Goal: Navigation & Orientation: Find specific page/section

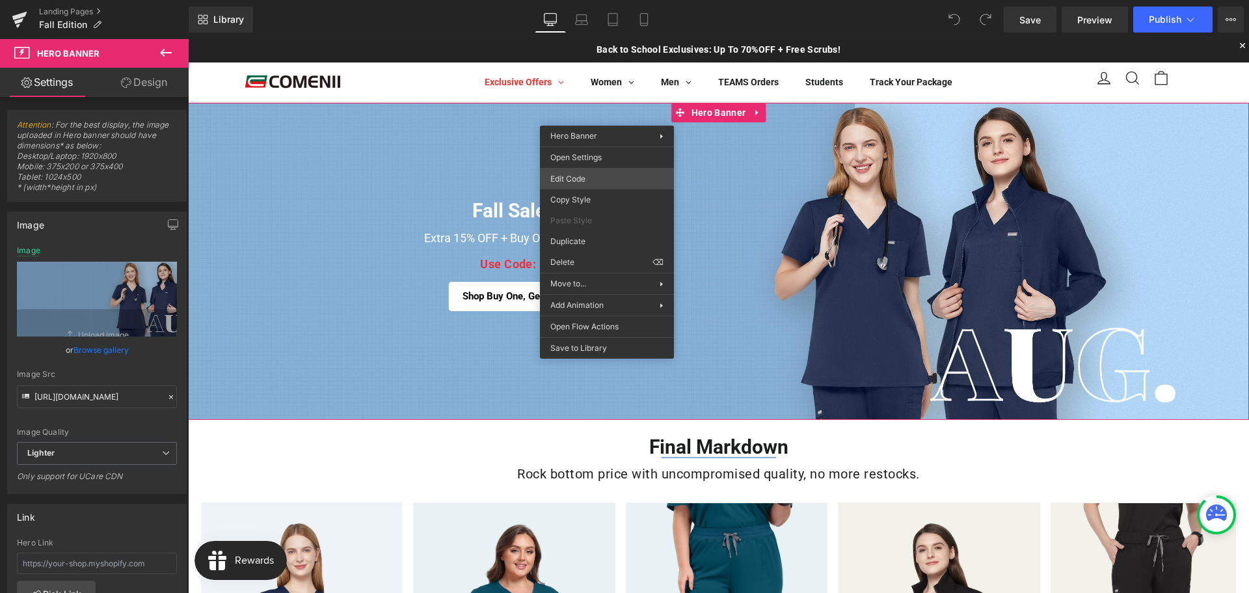
click at [603, 0] on div "You are previewing how the will restyle your page. You can not edit Elements in…" at bounding box center [624, 0] width 1249 height 0
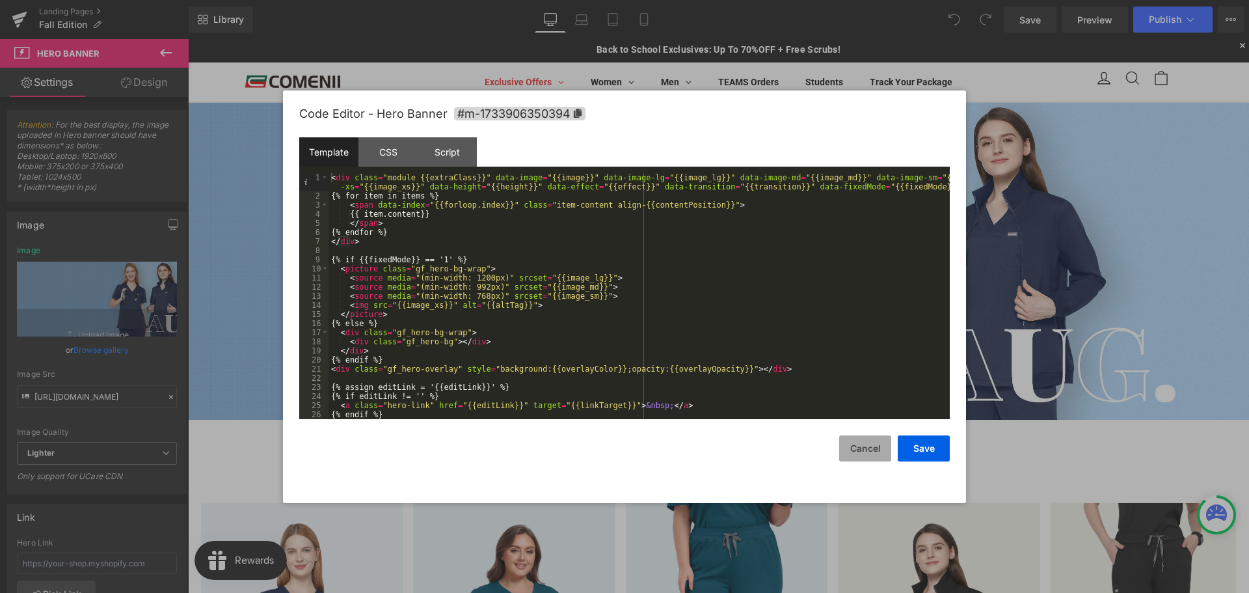
click at [860, 459] on button "Cancel" at bounding box center [865, 448] width 52 height 26
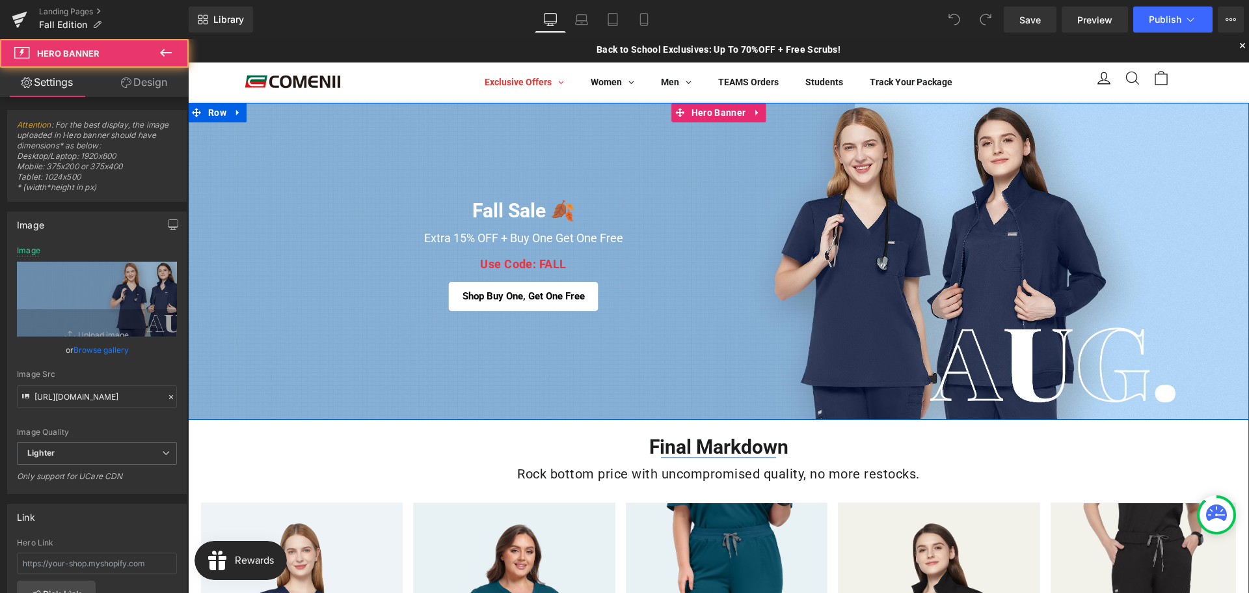
click at [612, 355] on div "Fall Sale 🍂 Heading Extra 15% OFF + Buy One Get One Free Heading Use Code: FALL…" at bounding box center [718, 261] width 1061 height 317
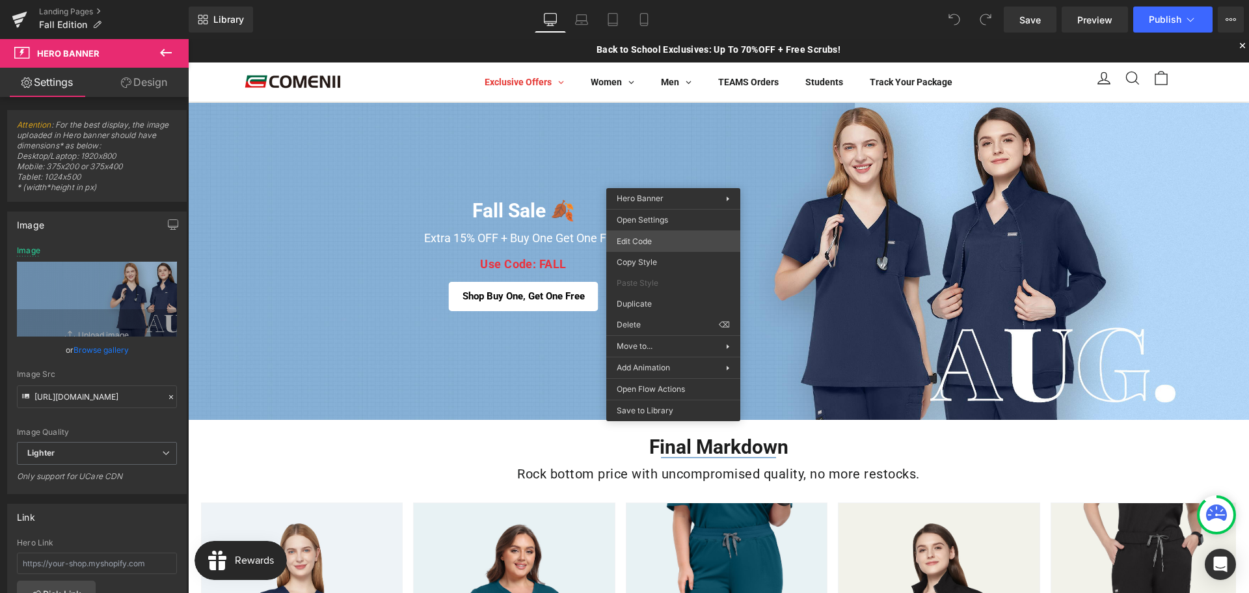
click at [686, 0] on div "You are previewing how the will restyle your page. You can not edit Elements in…" at bounding box center [624, 0] width 1249 height 0
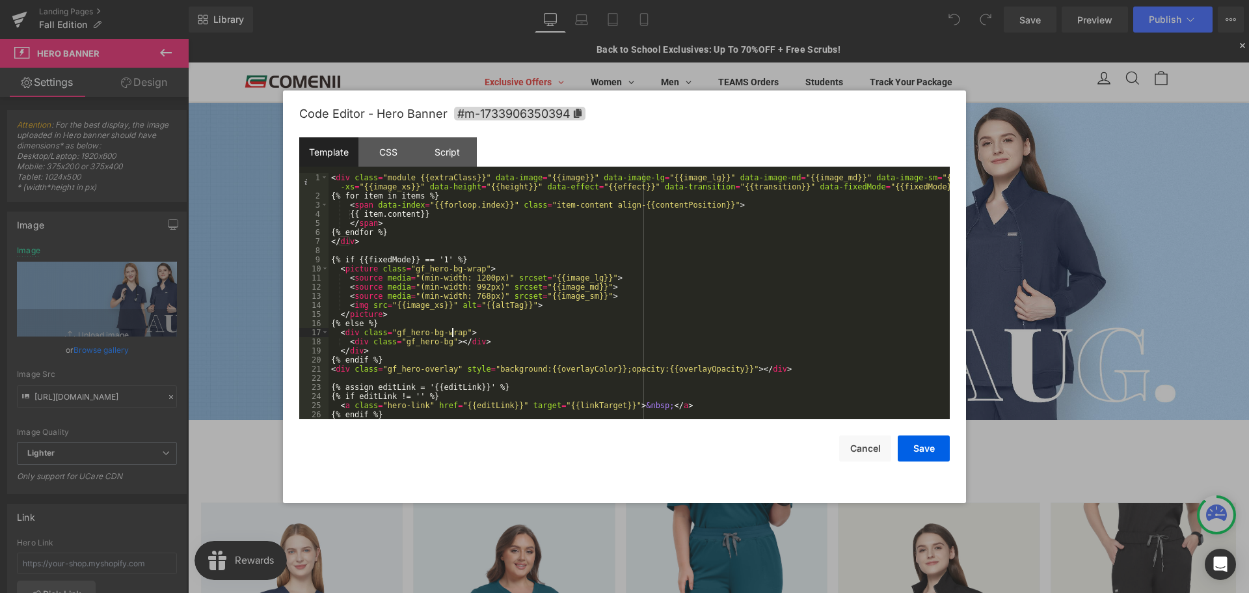
click at [481, 332] on div "< div class = "module {{extraClass}}" data-image = "{{image}}" data-image-lg = …" at bounding box center [639, 309] width 621 height 273
click at [403, 154] on div "CSS" at bounding box center [388, 151] width 59 height 29
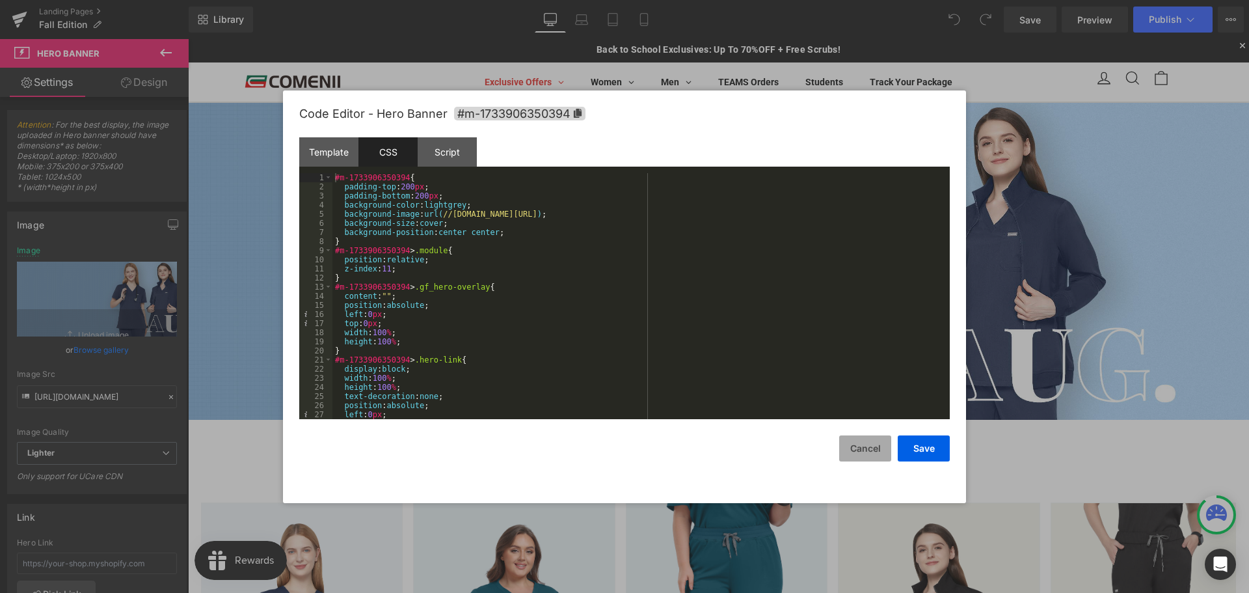
click at [864, 445] on button "Cancel" at bounding box center [865, 448] width 52 height 26
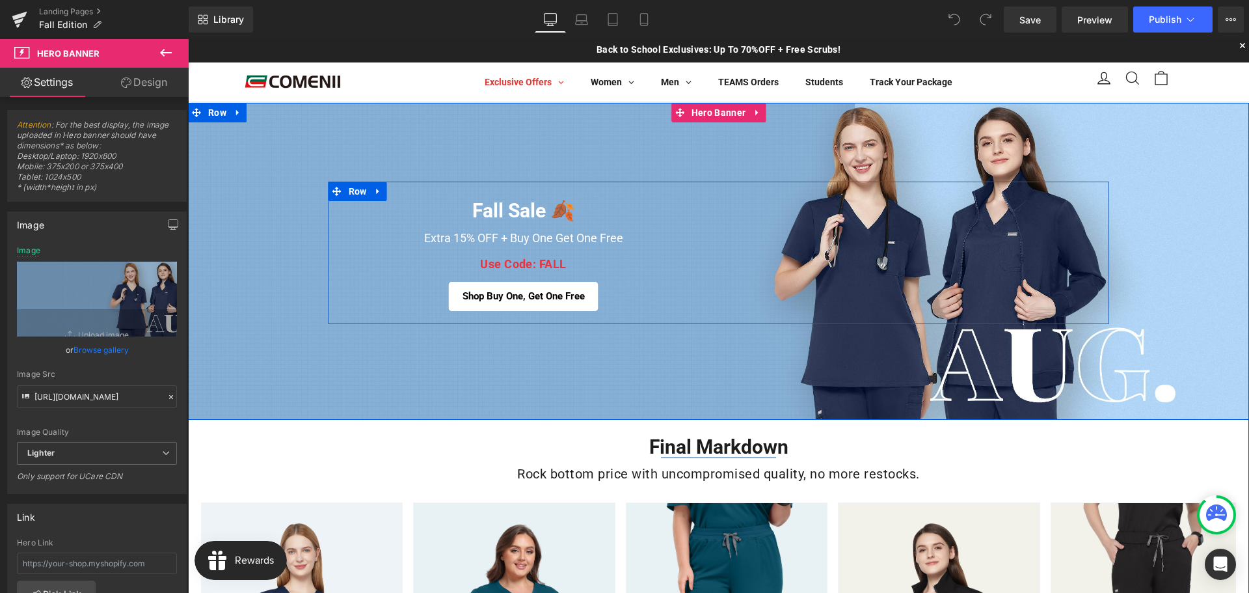
click at [351, 232] on h1 "Extra 15% OFF + Buy One Get One Free" at bounding box center [523, 238] width 371 height 35
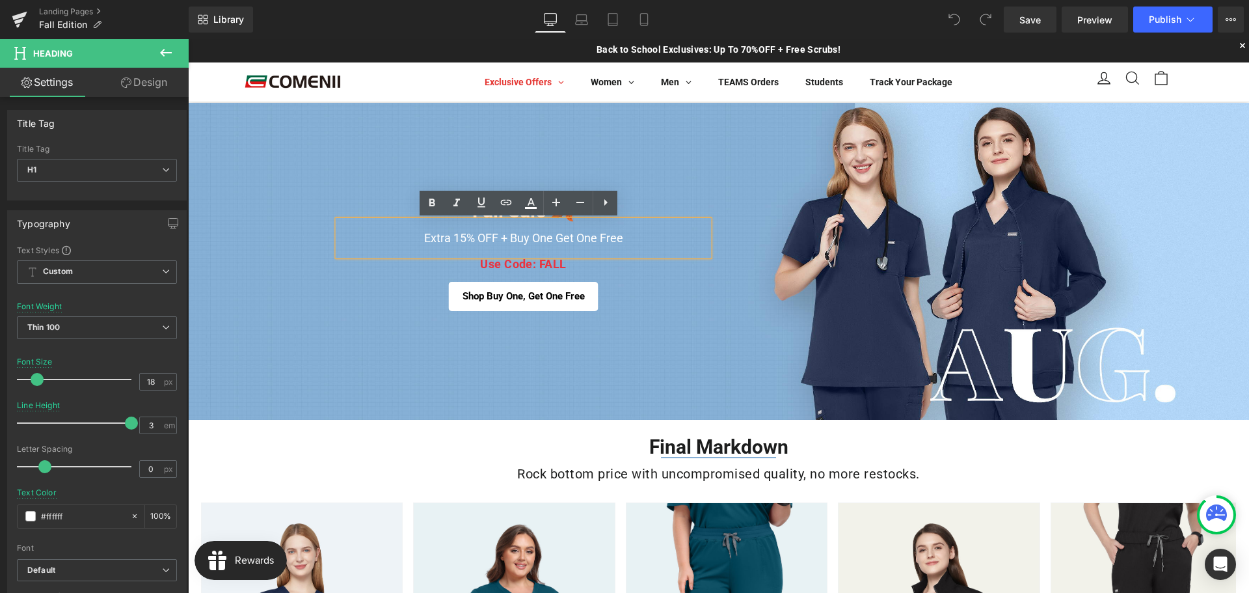
click at [798, 206] on div "Fall Sale 🍂 Heading Extra 15% OFF + Buy One Get One Free Heading Use Code: FALL…" at bounding box center [719, 259] width 781 height 116
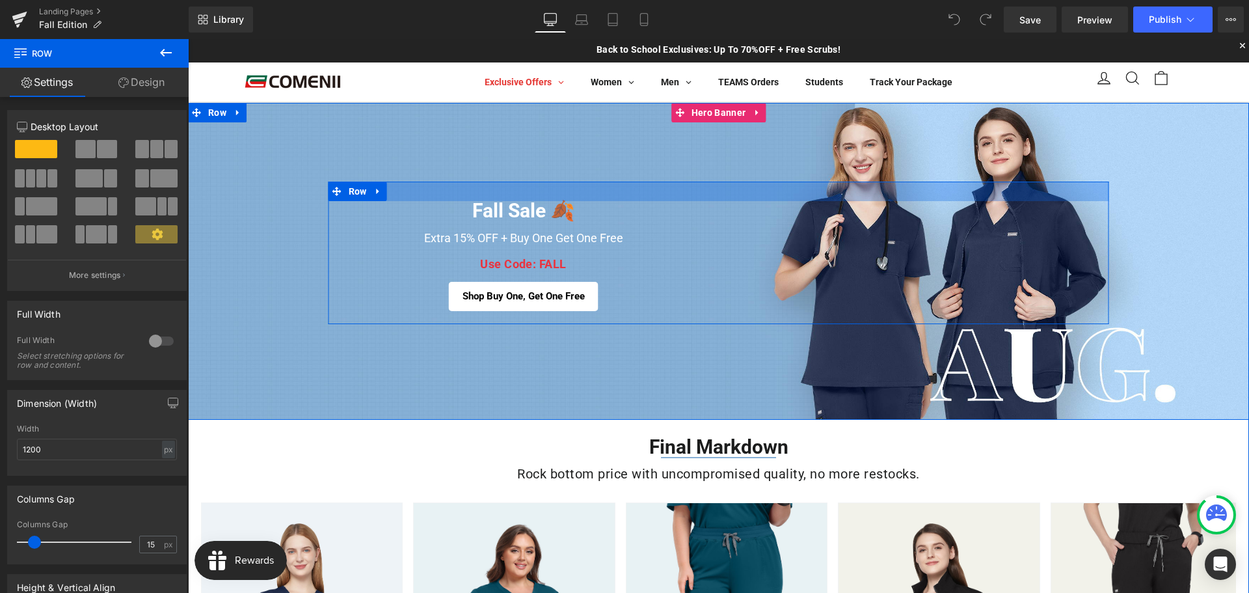
click at [437, 190] on div at bounding box center [719, 192] width 781 height 20
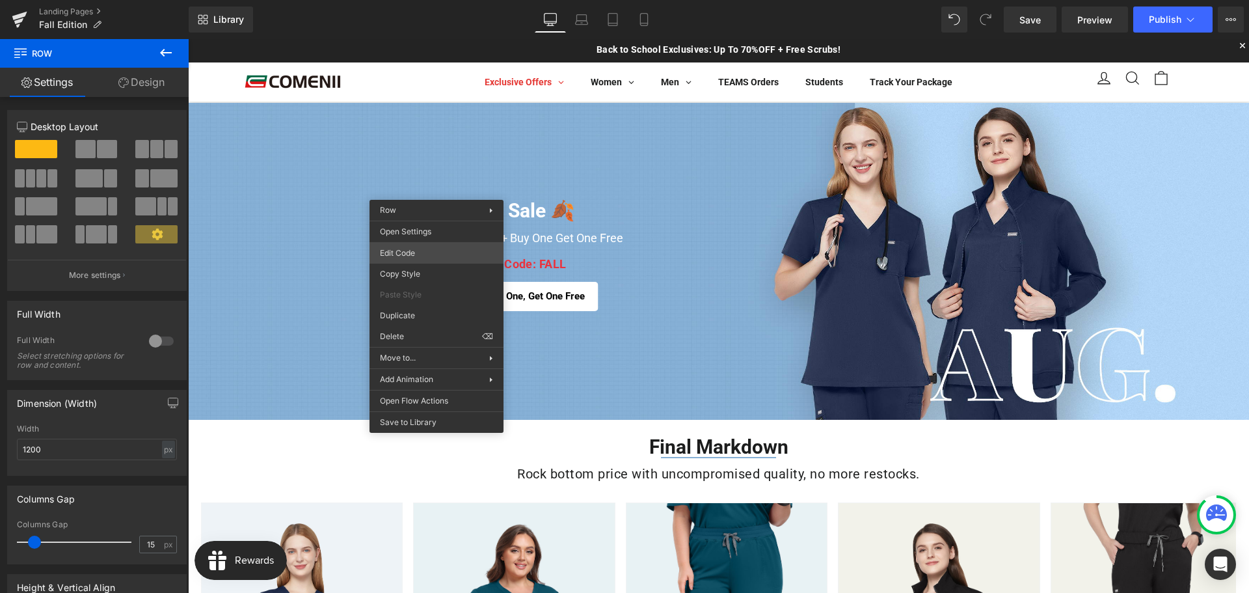
click at [424, 0] on div "You are previewing how the will restyle your page. You can not edit Elements in…" at bounding box center [624, 0] width 1249 height 0
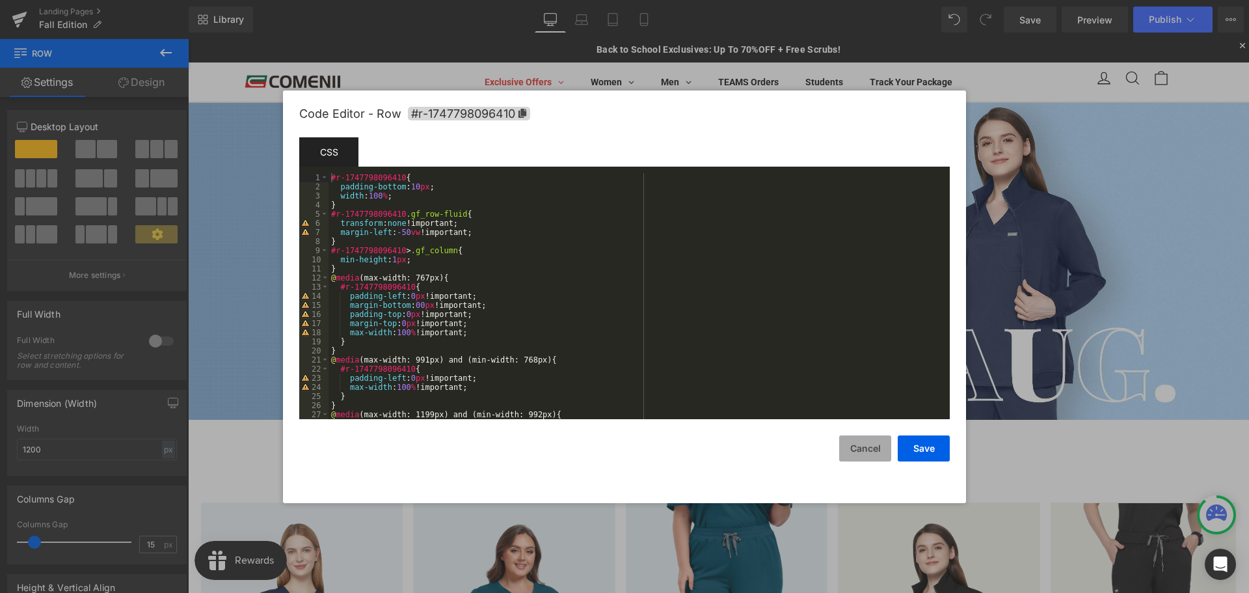
click at [872, 447] on button "Cancel" at bounding box center [865, 448] width 52 height 26
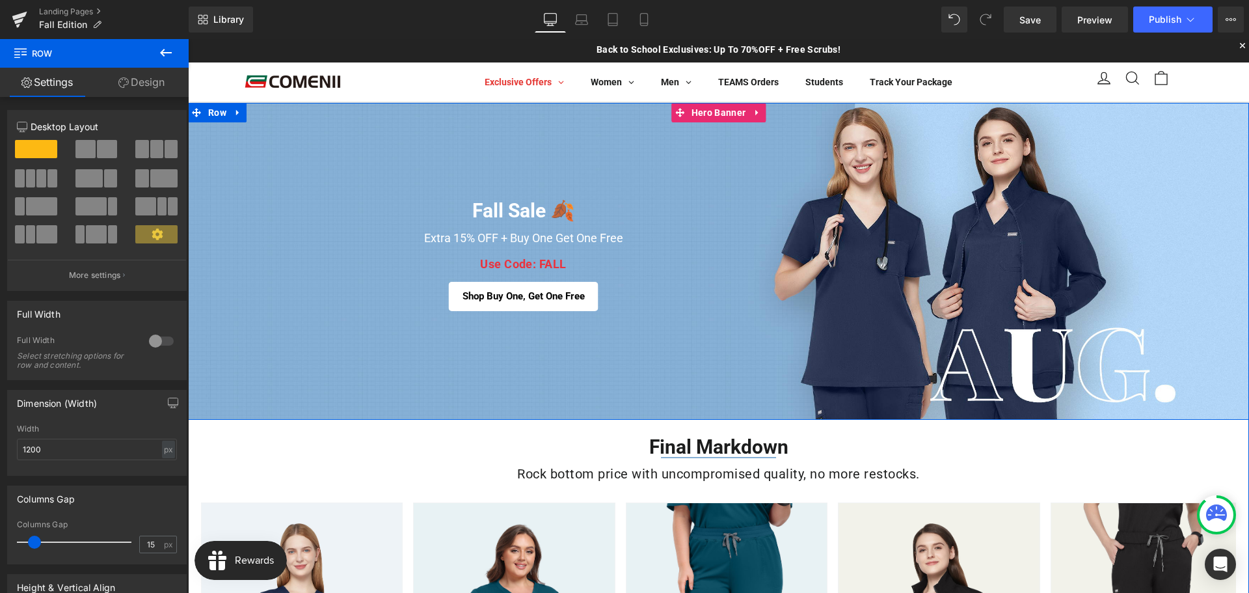
click at [1080, 135] on div "Fall Sale 🍂 Heading Extra 15% OFF + Buy One Get One Free Heading Use Code: FALL…" at bounding box center [718, 261] width 1061 height 317
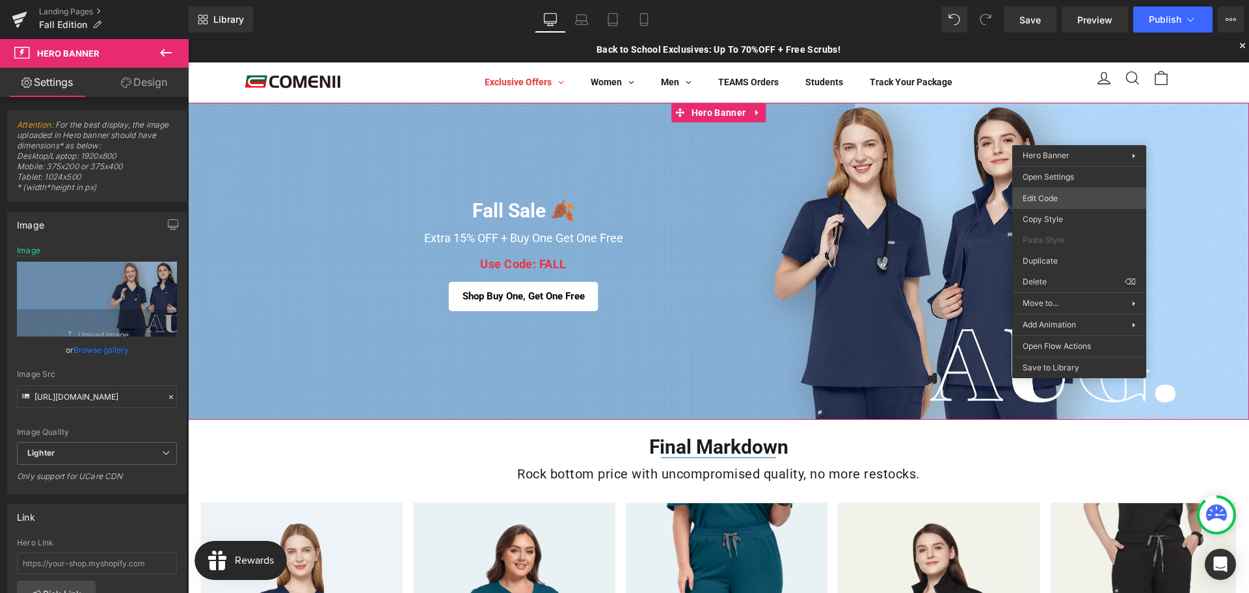
click at [1039, 195] on body "You are previewing how the will restyle your page. You can not edit Elements in…" at bounding box center [624, 296] width 1249 height 593
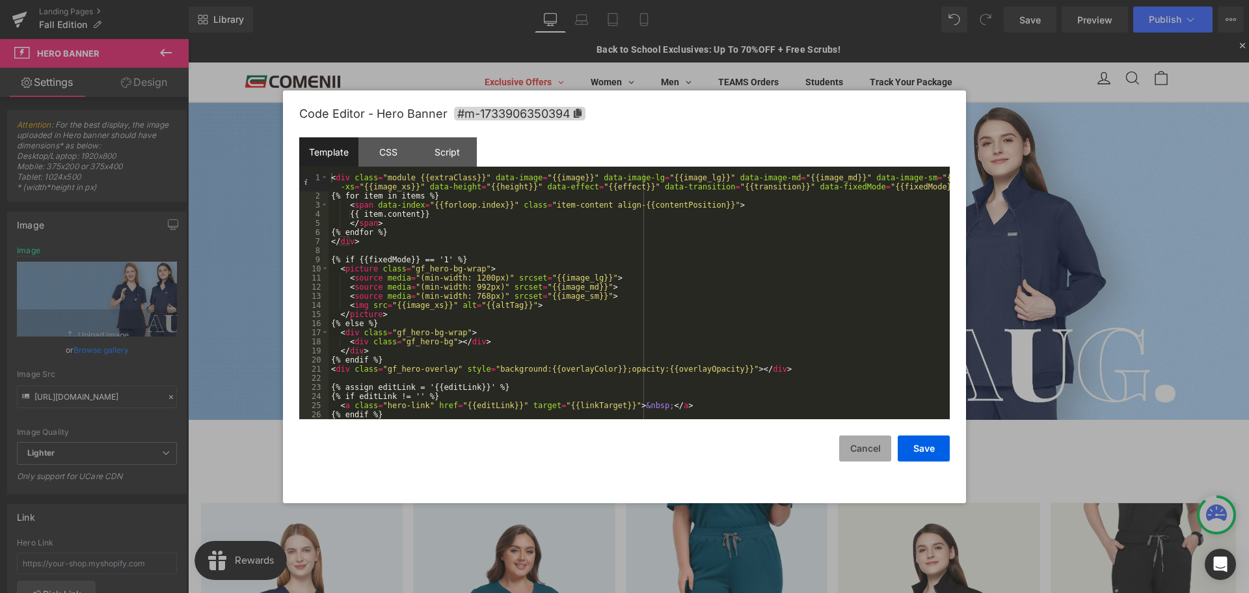
drag, startPoint x: 857, startPoint y: 443, endPoint x: 814, endPoint y: 325, distance: 125.4
click at [857, 443] on button "Cancel" at bounding box center [865, 448] width 52 height 26
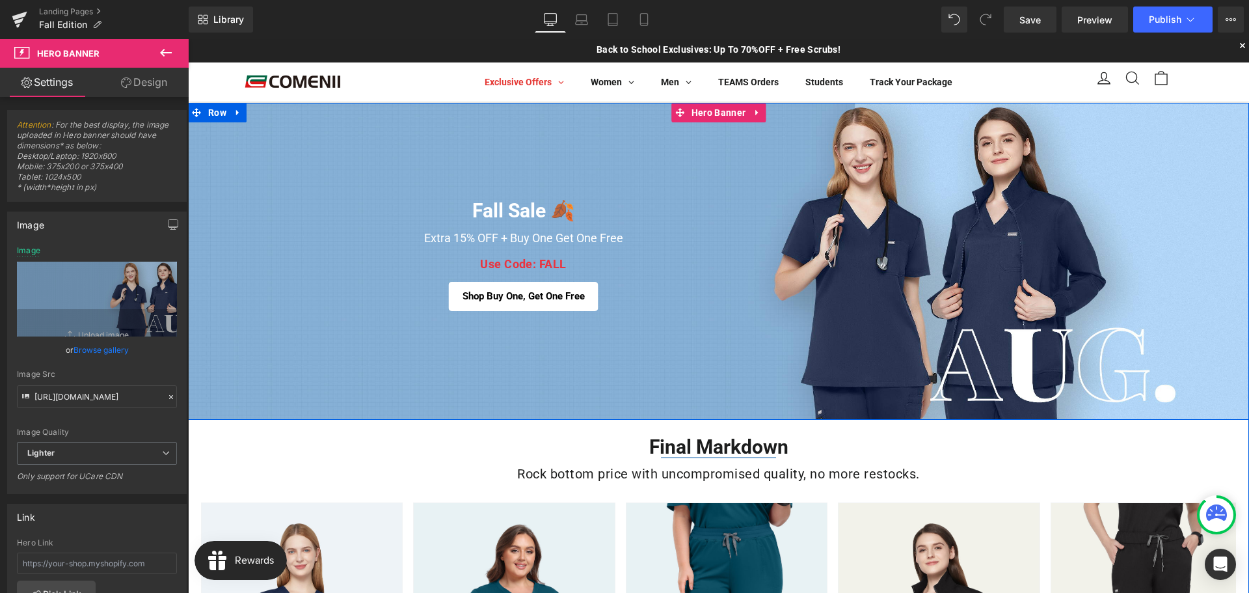
click at [623, 143] on div "Fall Sale 🍂 Heading Extra 15% OFF + Buy One Get One Free Heading Use Code: FALL…" at bounding box center [718, 261] width 1061 height 317
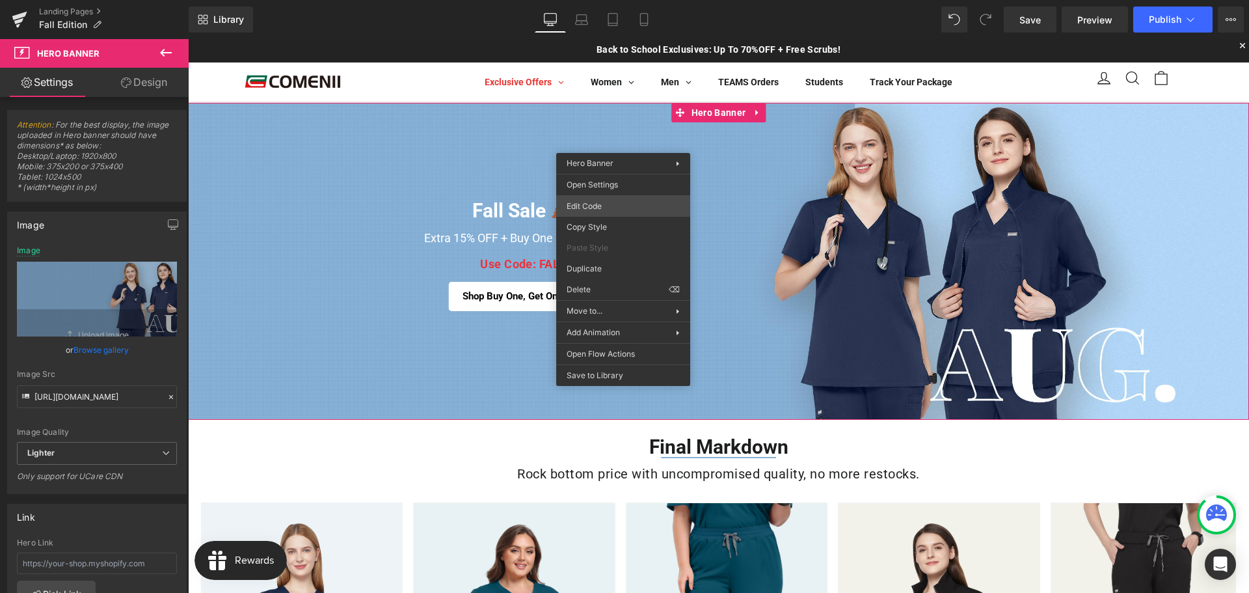
click at [596, 0] on div "You are previewing how the will restyle your page. You can not edit Elements in…" at bounding box center [624, 0] width 1249 height 0
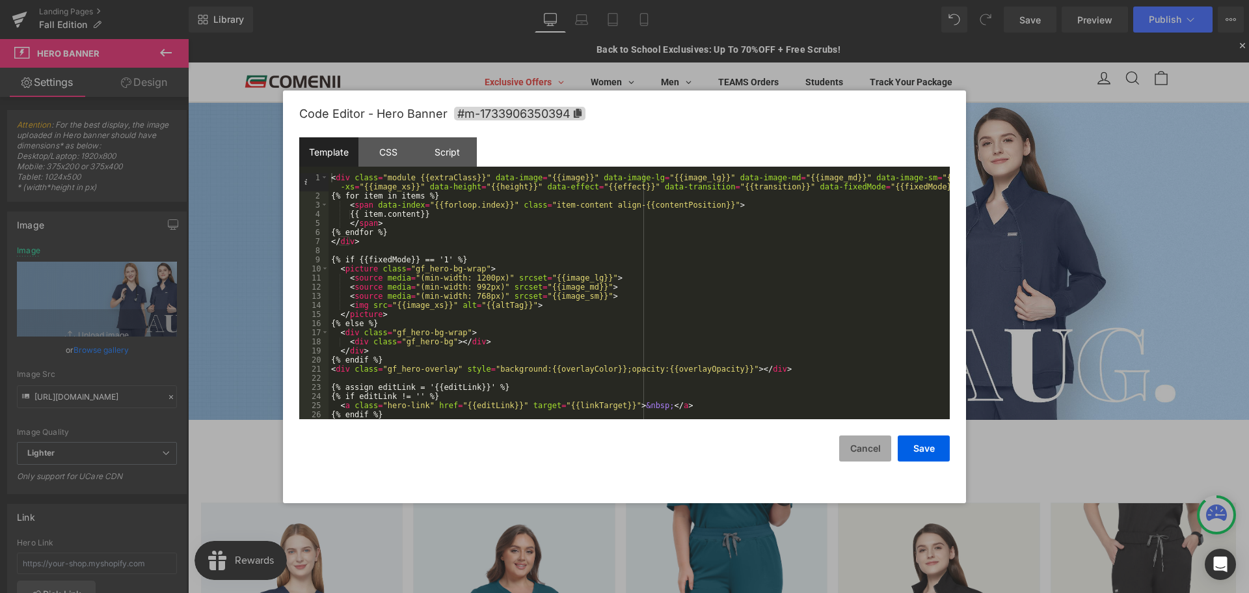
click at [875, 446] on button "Cancel" at bounding box center [865, 448] width 52 height 26
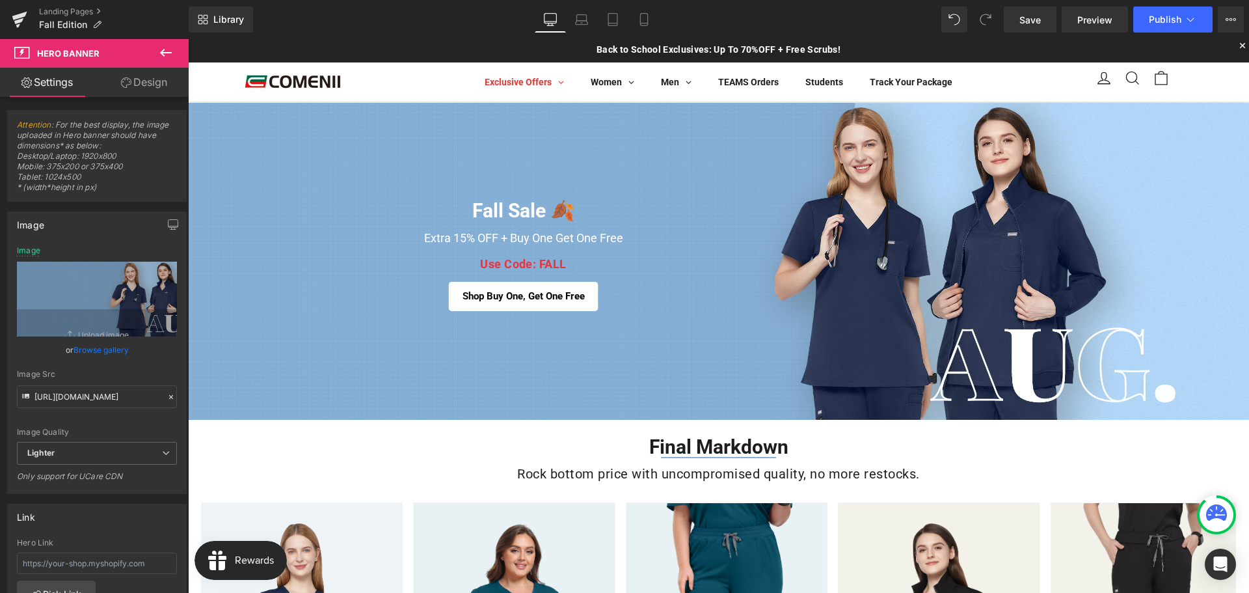
click at [75, 5] on div "Landing Pages Fall Edition" at bounding box center [94, 19] width 189 height 39
click at [66, 9] on link "Landing Pages" at bounding box center [114, 12] width 150 height 10
